Goal: Task Accomplishment & Management: Use online tool/utility

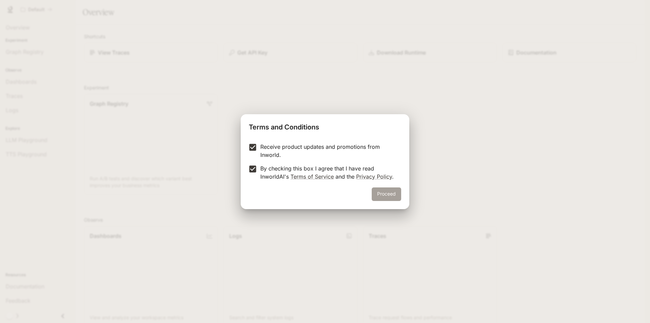
click at [387, 192] on button "Proceed" at bounding box center [386, 194] width 29 height 14
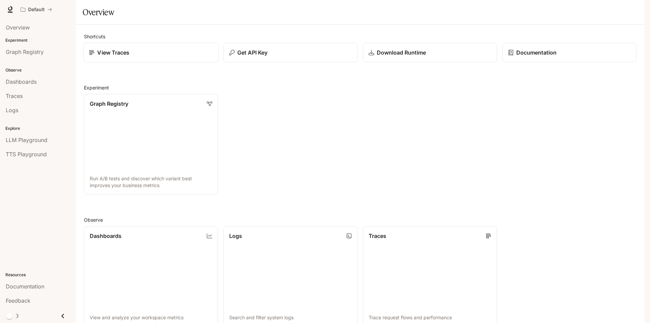
click at [130, 63] on link "View Traces" at bounding box center [150, 53] width 135 height 20
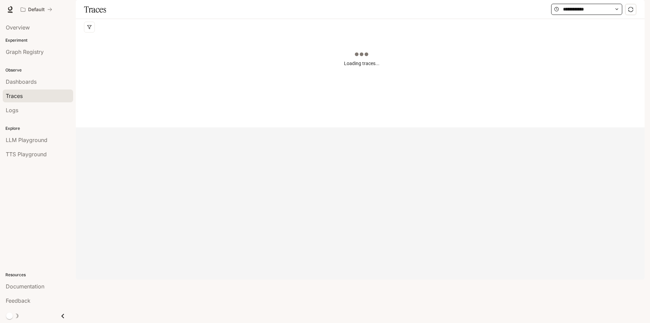
click at [615, 12] on icon at bounding box center [617, 9] width 5 height 5
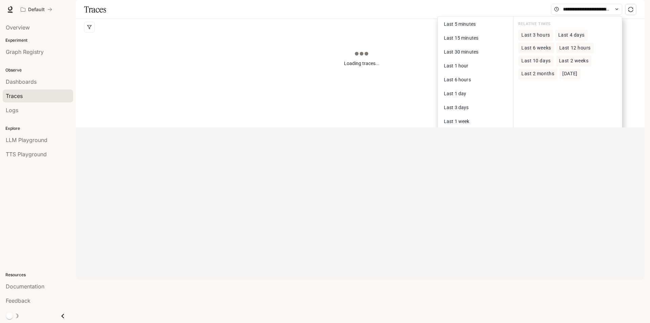
click at [374, 54] on div "Loading traces..." at bounding box center [361, 75] width 555 height 81
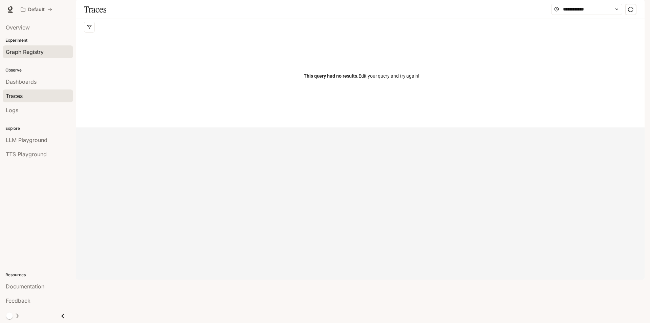
click at [29, 53] on span "Graph Registry" at bounding box center [25, 52] width 38 height 8
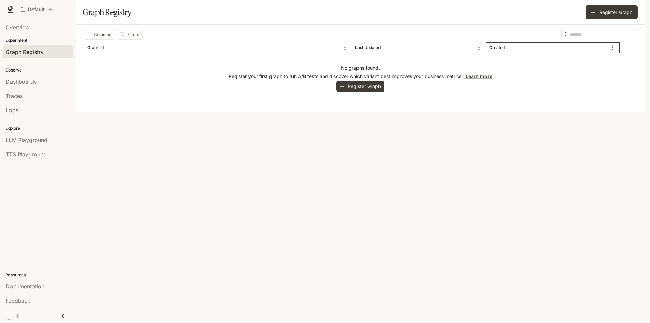
click at [494, 50] on div "Created" at bounding box center [497, 47] width 16 height 5
click at [536, 53] on div "Created" at bounding box center [548, 47] width 119 height 10
click at [371, 92] on button "Register Graph" at bounding box center [360, 86] width 48 height 11
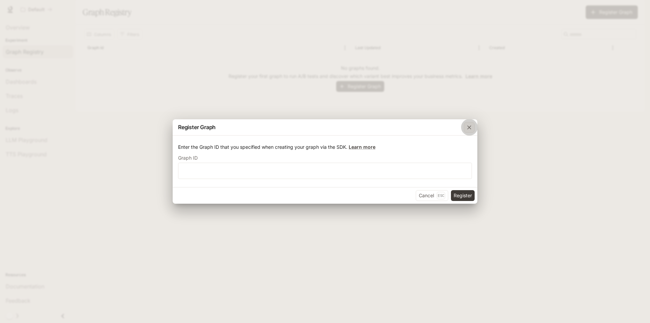
click at [469, 127] on icon "button" at bounding box center [469, 127] width 7 height 7
